Goal: Navigation & Orientation: Find specific page/section

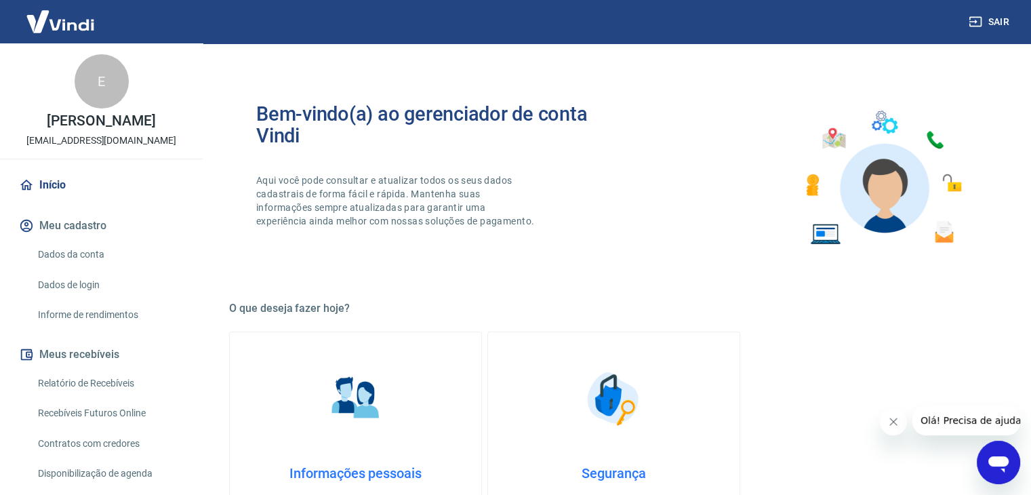
click at [76, 25] on img at bounding box center [60, 21] width 88 height 41
